Goal: Transaction & Acquisition: Obtain resource

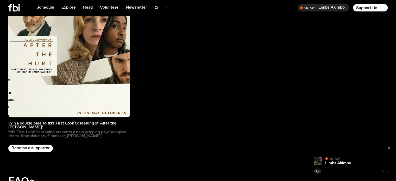
scroll to position [1074, 0]
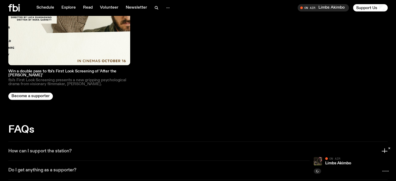
click at [75, 35] on img at bounding box center [69, 4] width 122 height 122
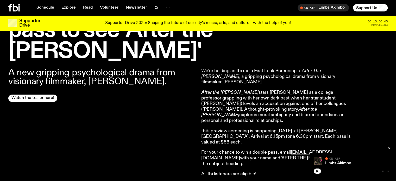
scroll to position [257, 0]
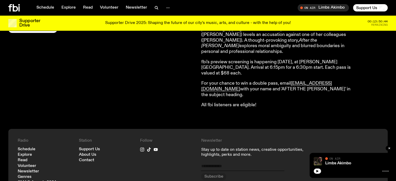
click at [113, 63] on div "A new gripping psychological drama from visionary filmmaker, [PERSON_NAME]. Wat…" at bounding box center [101, 53] width 187 height 109
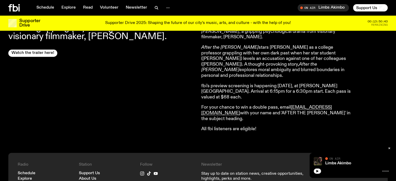
scroll to position [205, 0]
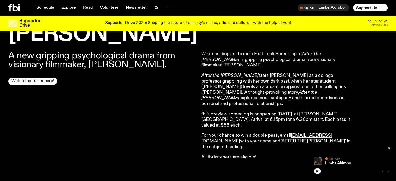
click at [111, 78] on div "A new gripping psychological drama from visionary filmmaker, [PERSON_NAME]. Wat…" at bounding box center [101, 105] width 187 height 109
